Goal: Transaction & Acquisition: Purchase product/service

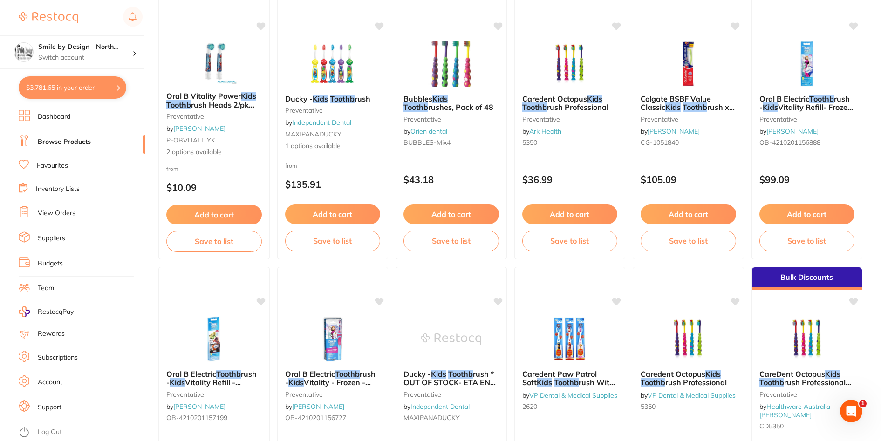
scroll to position [1258, 0]
click at [66, 119] on link "Dashboard" at bounding box center [54, 116] width 33 height 9
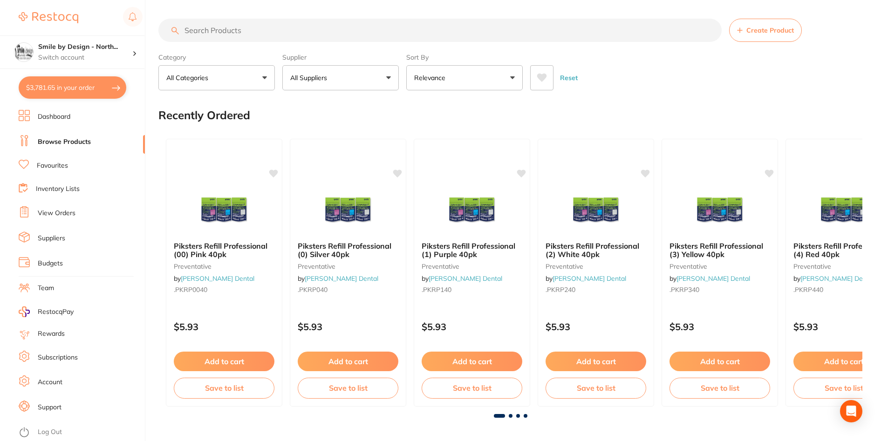
click at [204, 25] on input "search" at bounding box center [439, 30] width 563 height 23
click at [48, 158] on ul "Dashboard Browse Products Favourites Inventory Lists View Orders Suppliers Budg…" at bounding box center [82, 275] width 126 height 331
click at [50, 163] on link "Favourites" at bounding box center [52, 165] width 31 height 9
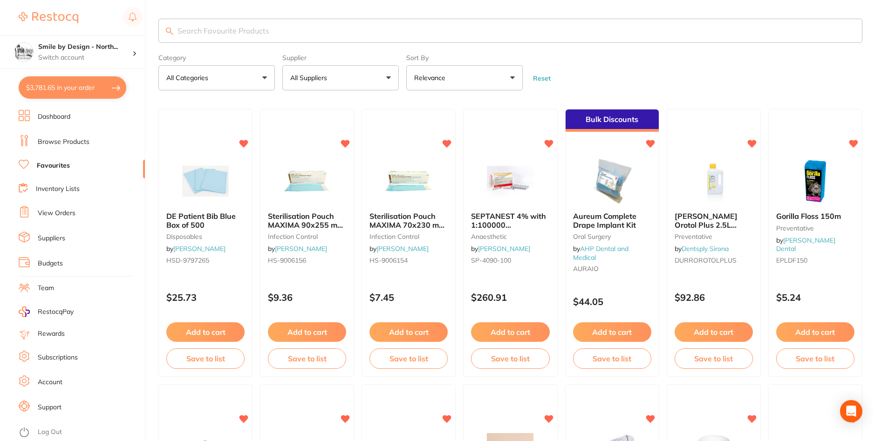
click at [218, 33] on input "search" at bounding box center [510, 31] width 704 height 24
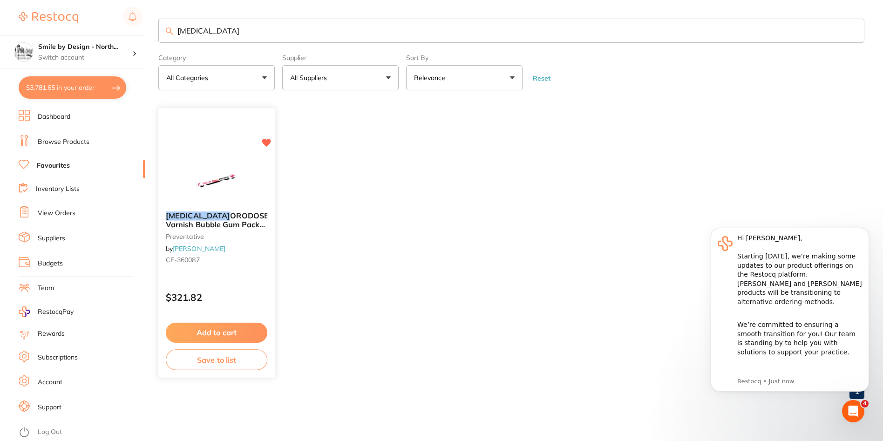
type input "[MEDICAL_DATA]"
click at [226, 186] on img at bounding box center [216, 180] width 61 height 47
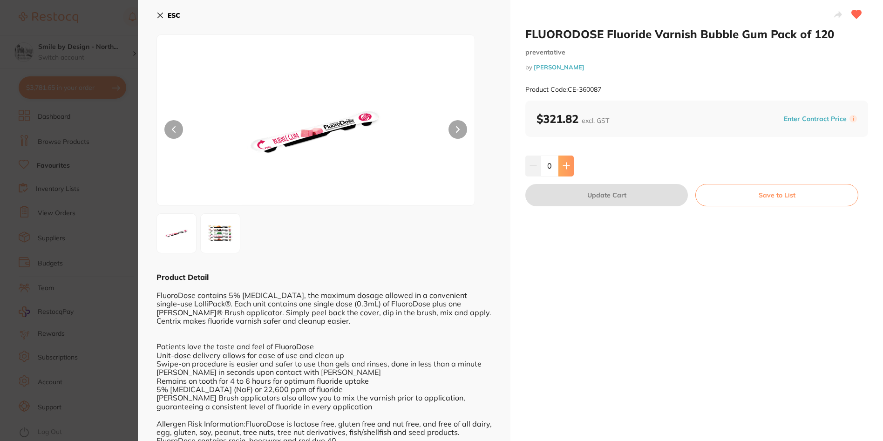
click at [565, 165] on icon at bounding box center [566, 166] width 6 height 6
type input "1"
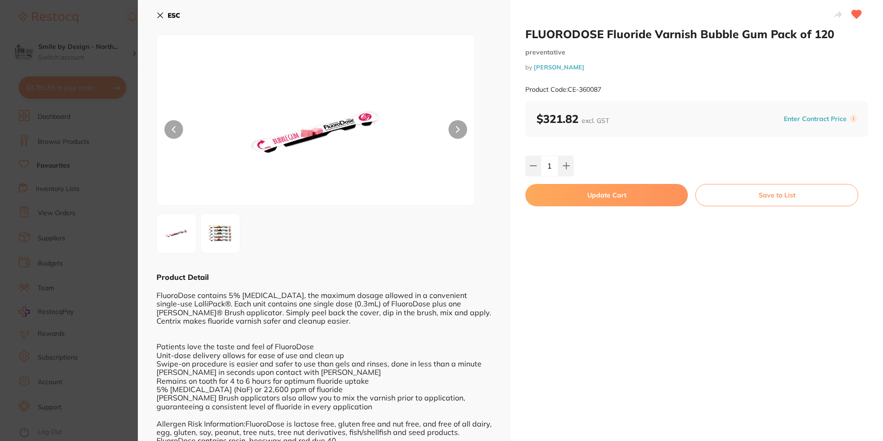
click at [591, 199] on button "Update Cart" at bounding box center [607, 195] width 163 height 22
checkbox input "false"
